Goal: Task Accomplishment & Management: Use online tool/utility

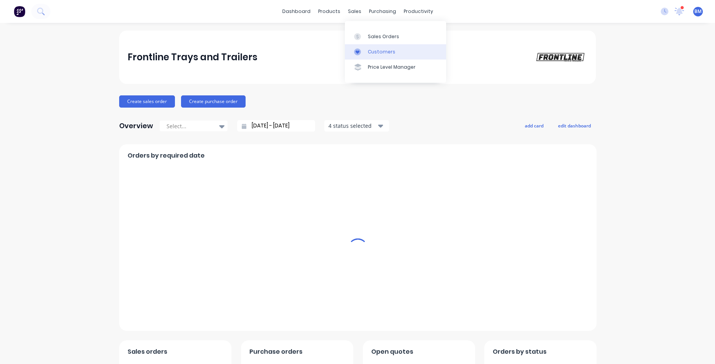
click at [385, 55] on div "Customers" at bounding box center [381, 52] width 27 height 7
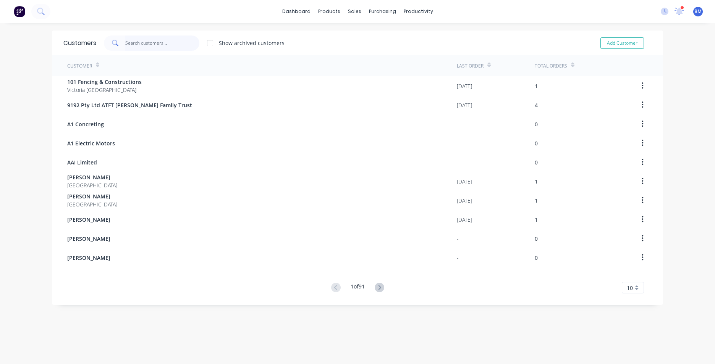
click at [180, 44] on input "text" at bounding box center [162, 43] width 74 height 15
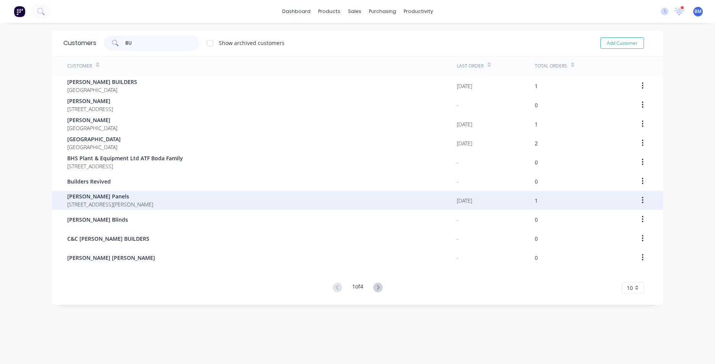
type input "BU"
click at [153, 202] on span "11 Curtis Cl Leongatha Victoria Australia 3953" at bounding box center [110, 205] width 86 height 8
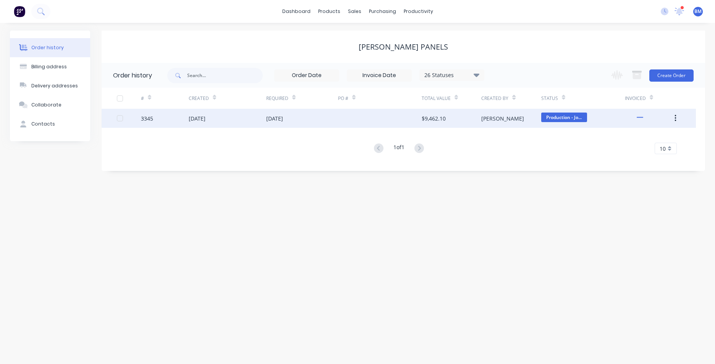
click at [407, 116] on div at bounding box center [380, 118] width 84 height 19
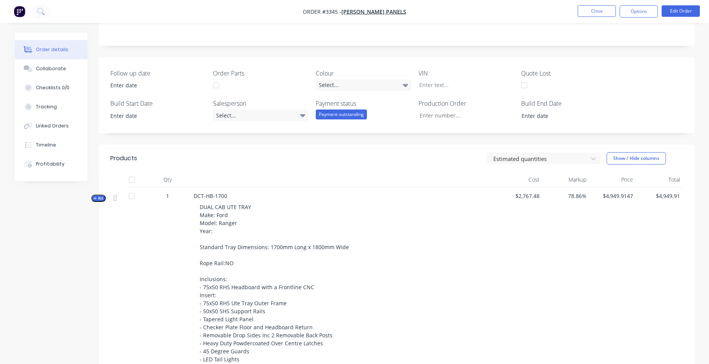
scroll to position [66, 0]
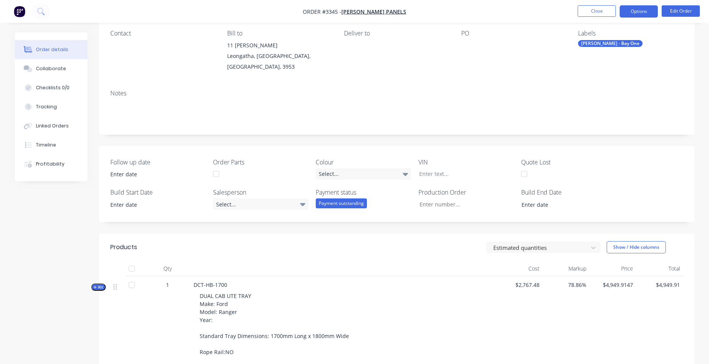
click at [648, 16] on button "Options" at bounding box center [639, 11] width 38 height 12
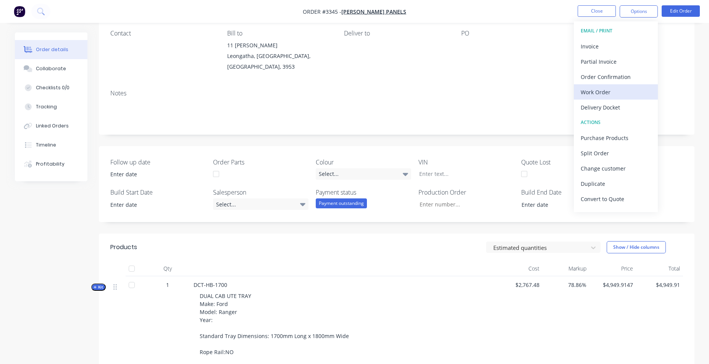
click at [619, 98] on button "Work Order" at bounding box center [616, 91] width 84 height 15
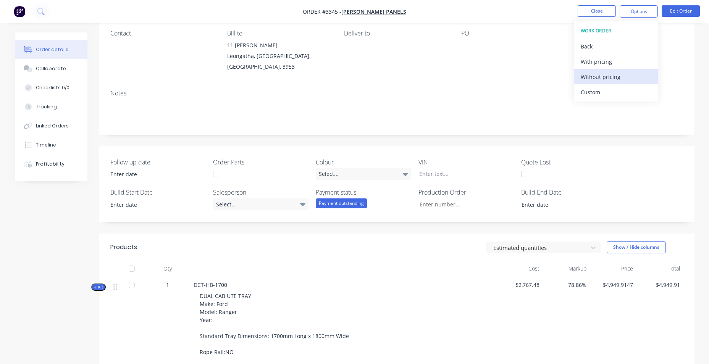
click at [612, 79] on div "Without pricing" at bounding box center [616, 76] width 70 height 11
